Goal: Task Accomplishment & Management: Use online tool/utility

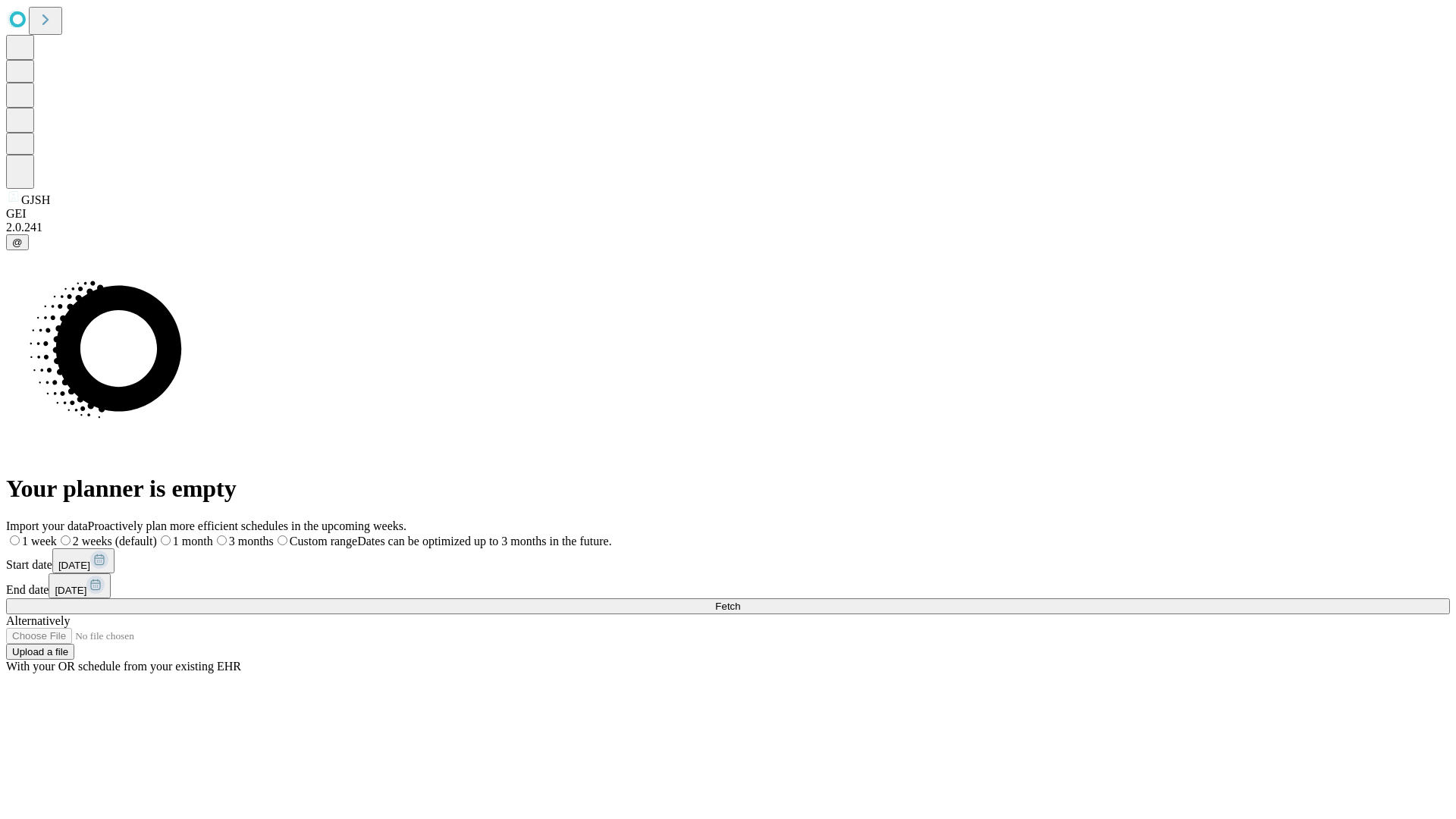
click at [740, 600] on span "Fetch" at bounding box center [728, 606] width 25 height 12
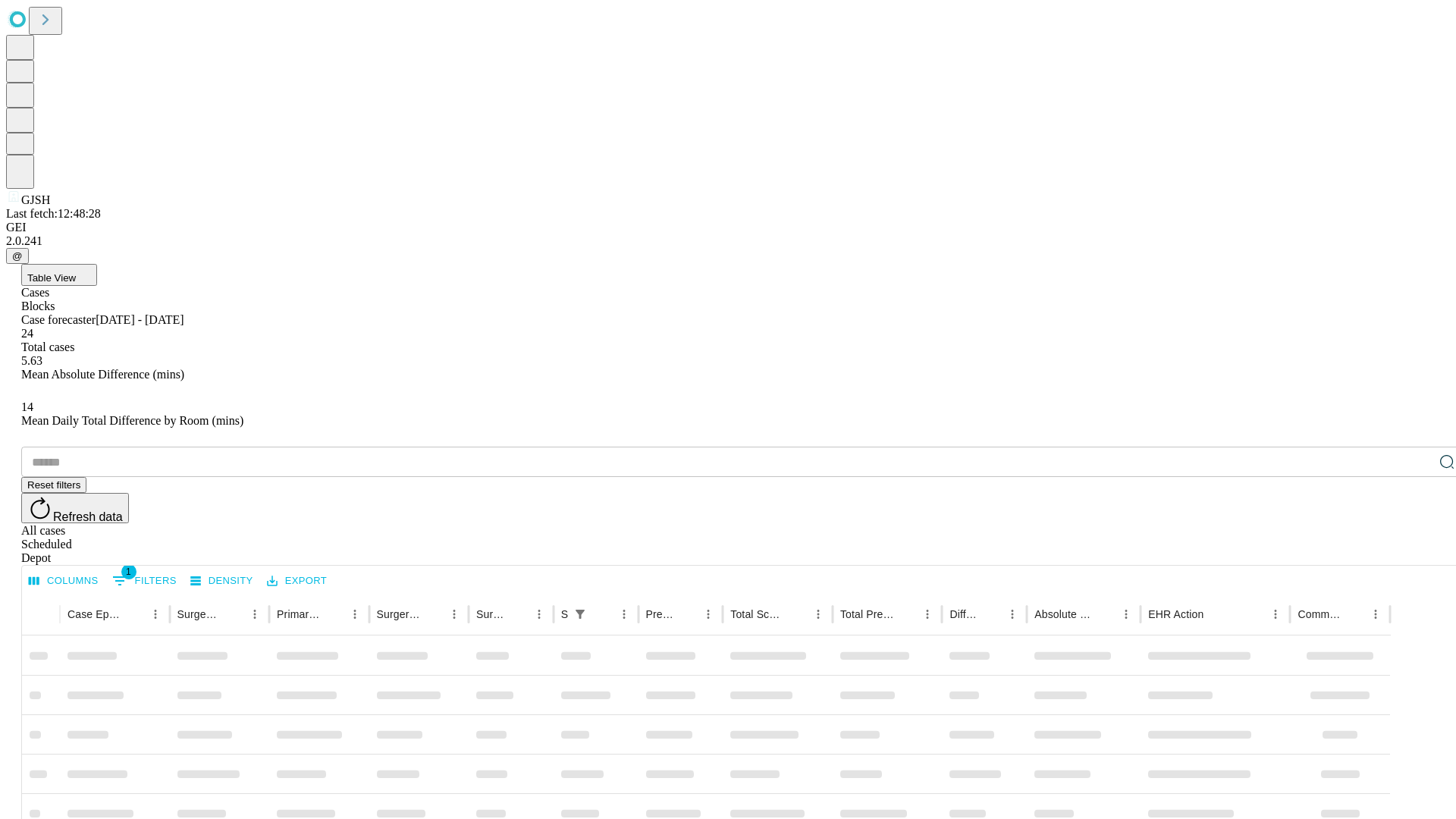
click at [1416, 551] on div "Depot" at bounding box center [743, 558] width 1444 height 14
